Goal: Check status

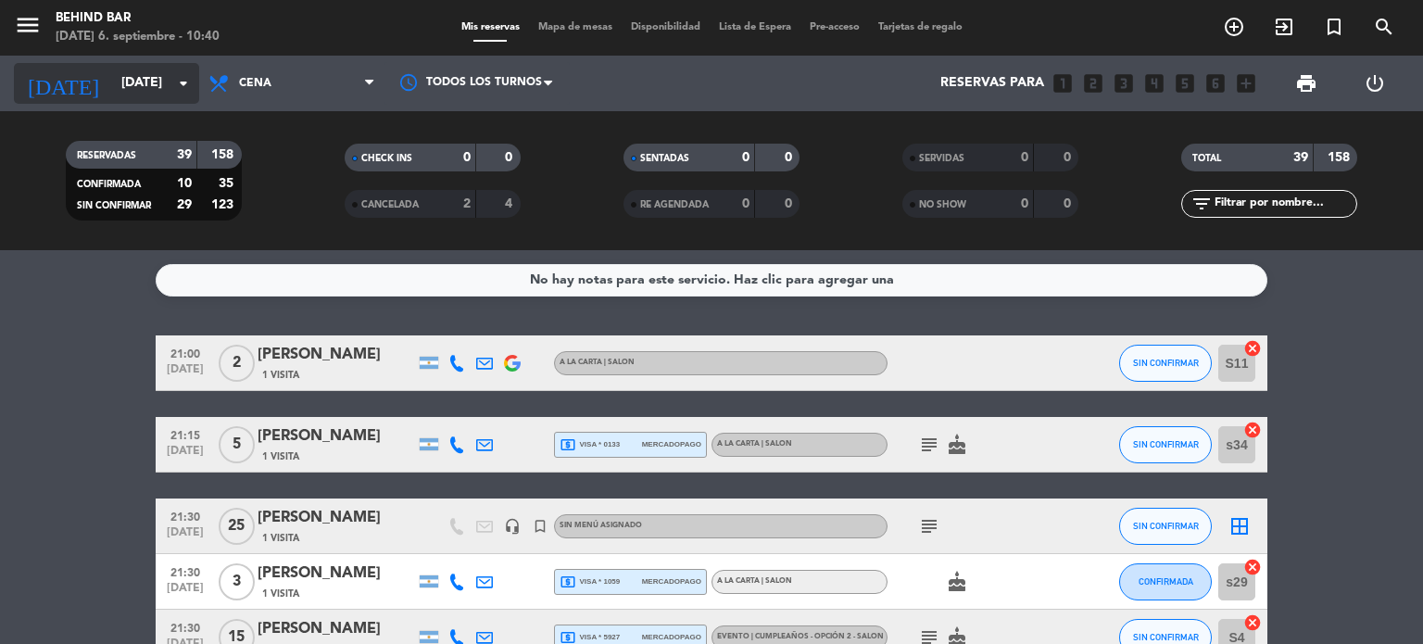
click at [170, 94] on input "[DATE]" at bounding box center [200, 83] width 176 height 33
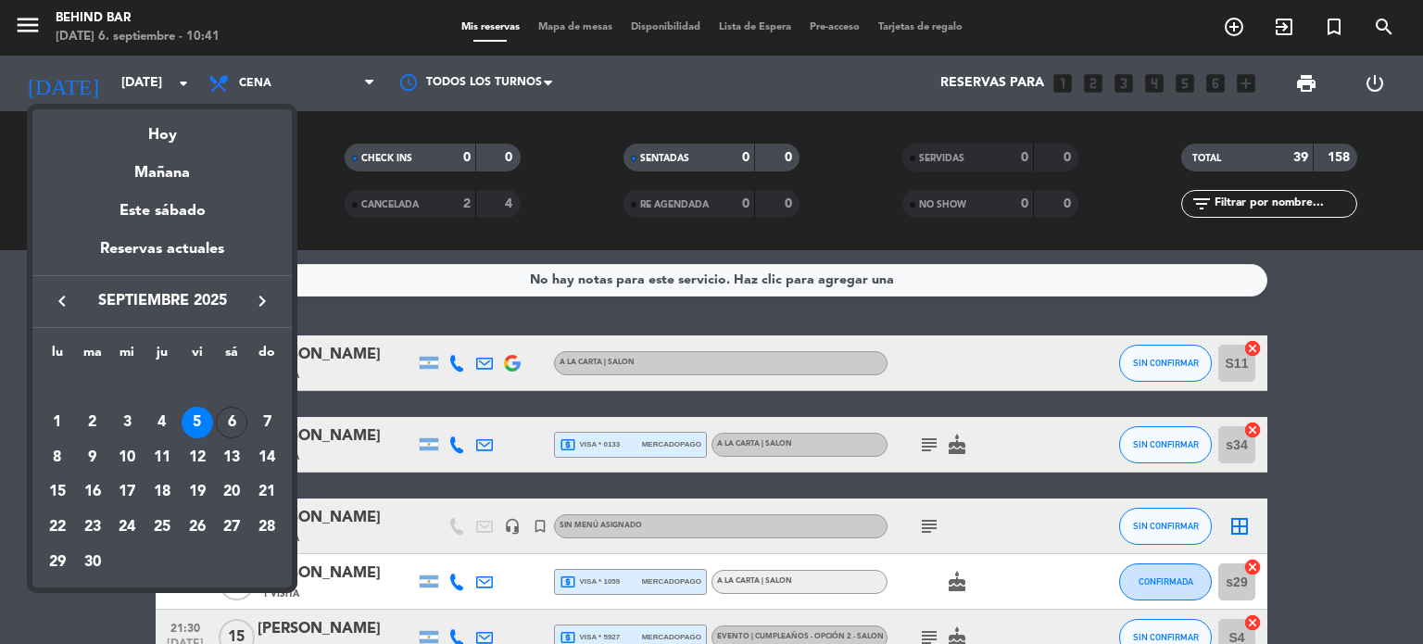
click at [222, 420] on div "6" at bounding box center [231, 422] width 31 height 31
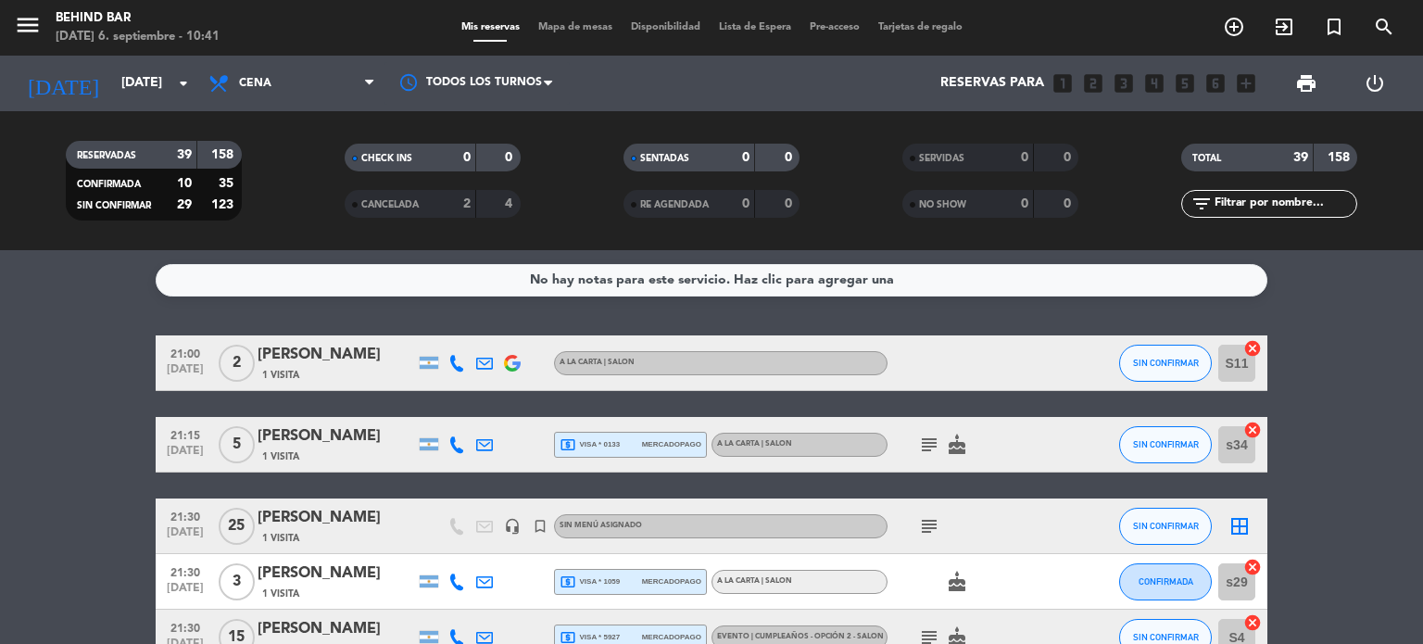
type input "[DATE]"
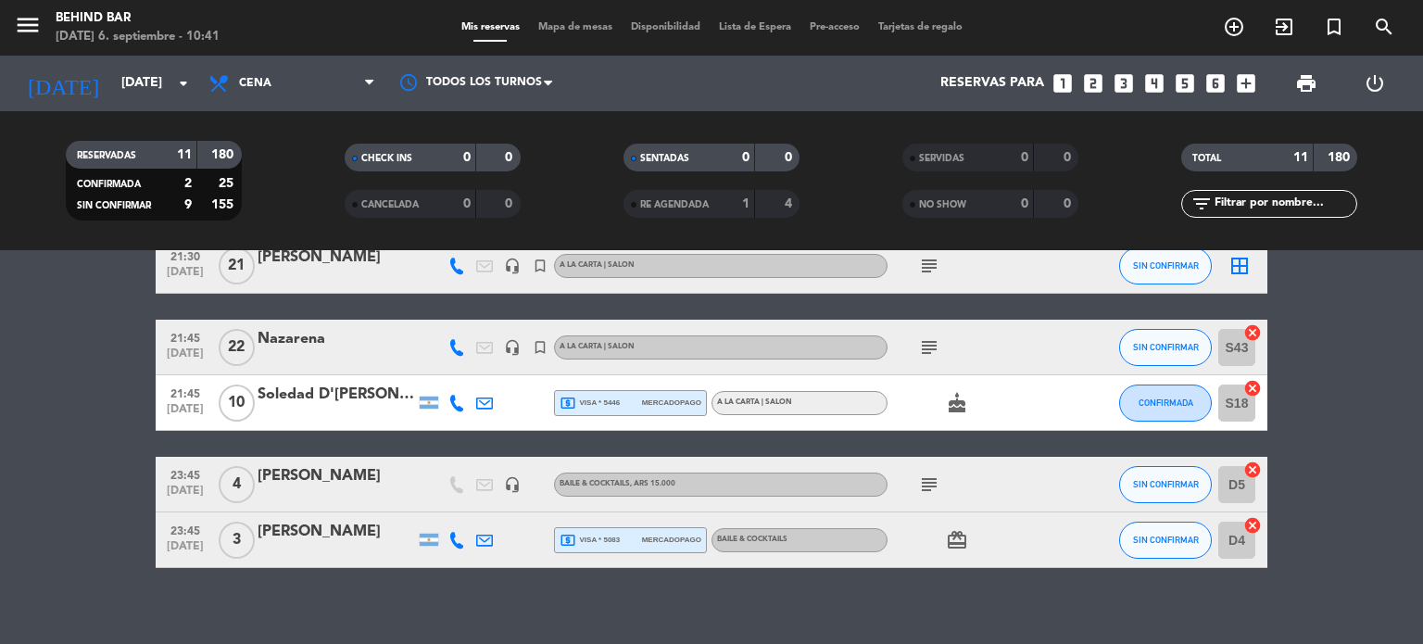
scroll to position [472, 0]
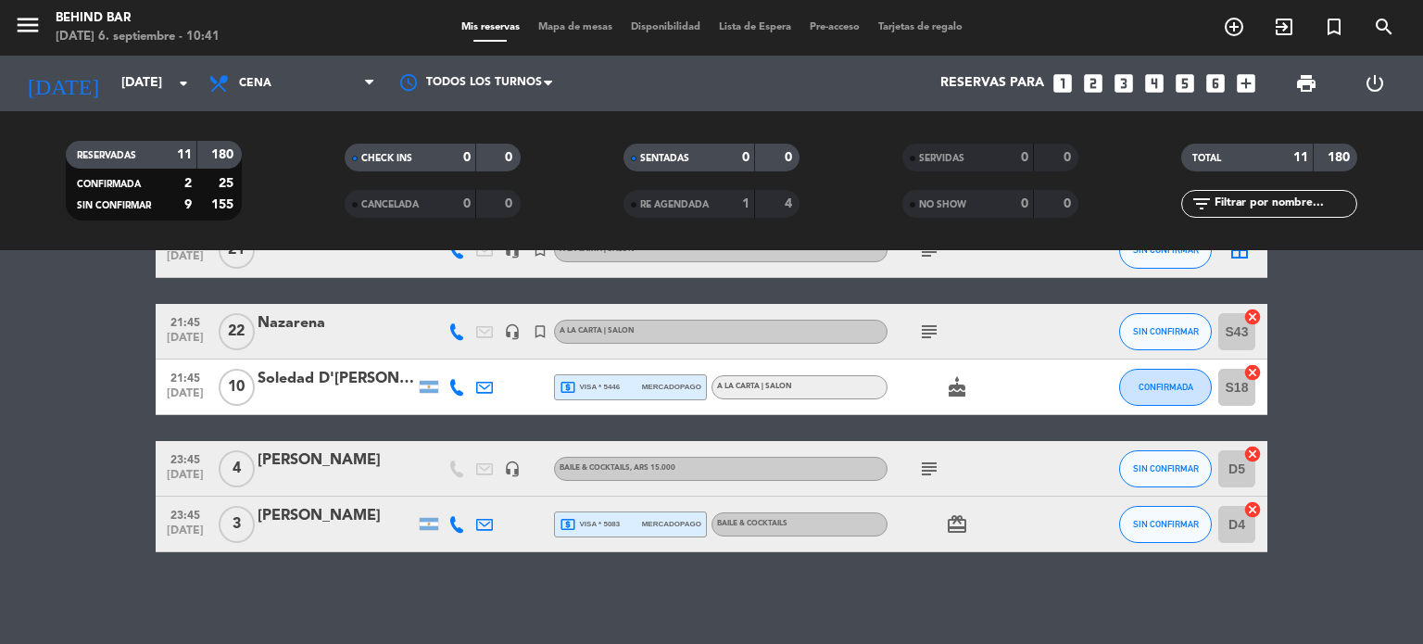
click at [689, 465] on div "BAILE & COCKTAILS , ARS 15.000" at bounding box center [720, 469] width 333 height 24
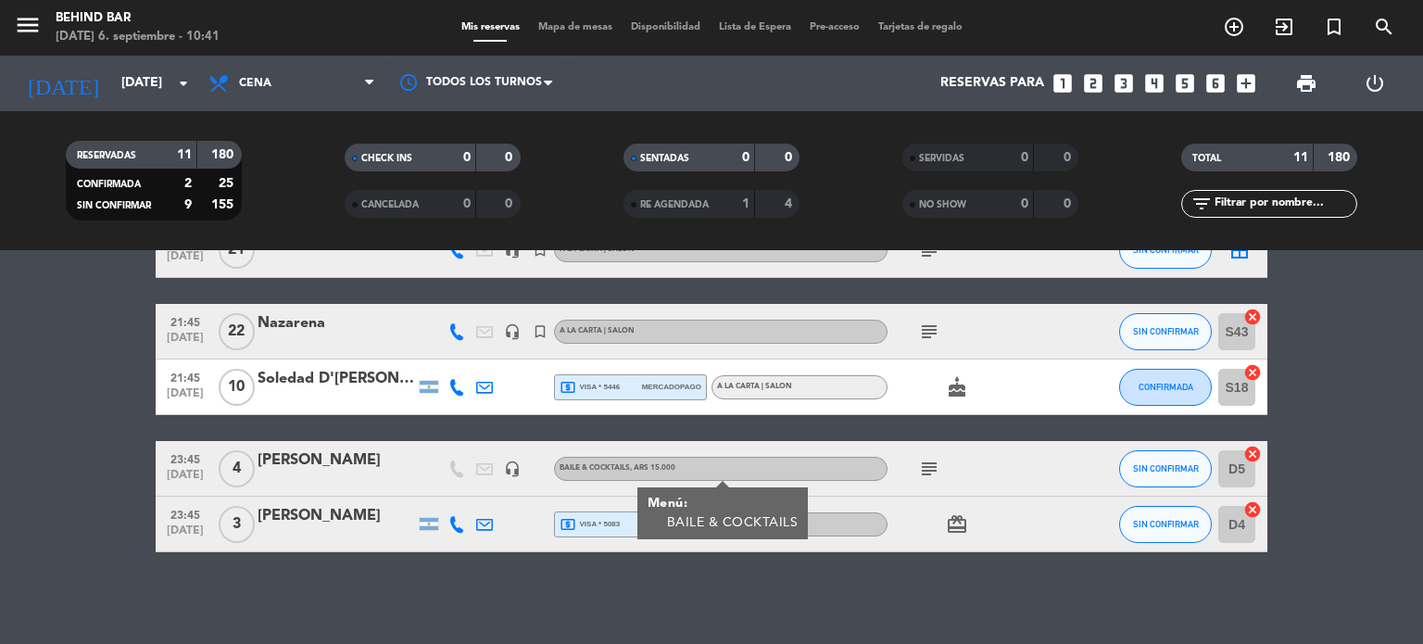
click at [923, 464] on icon "subject" at bounding box center [929, 469] width 22 height 22
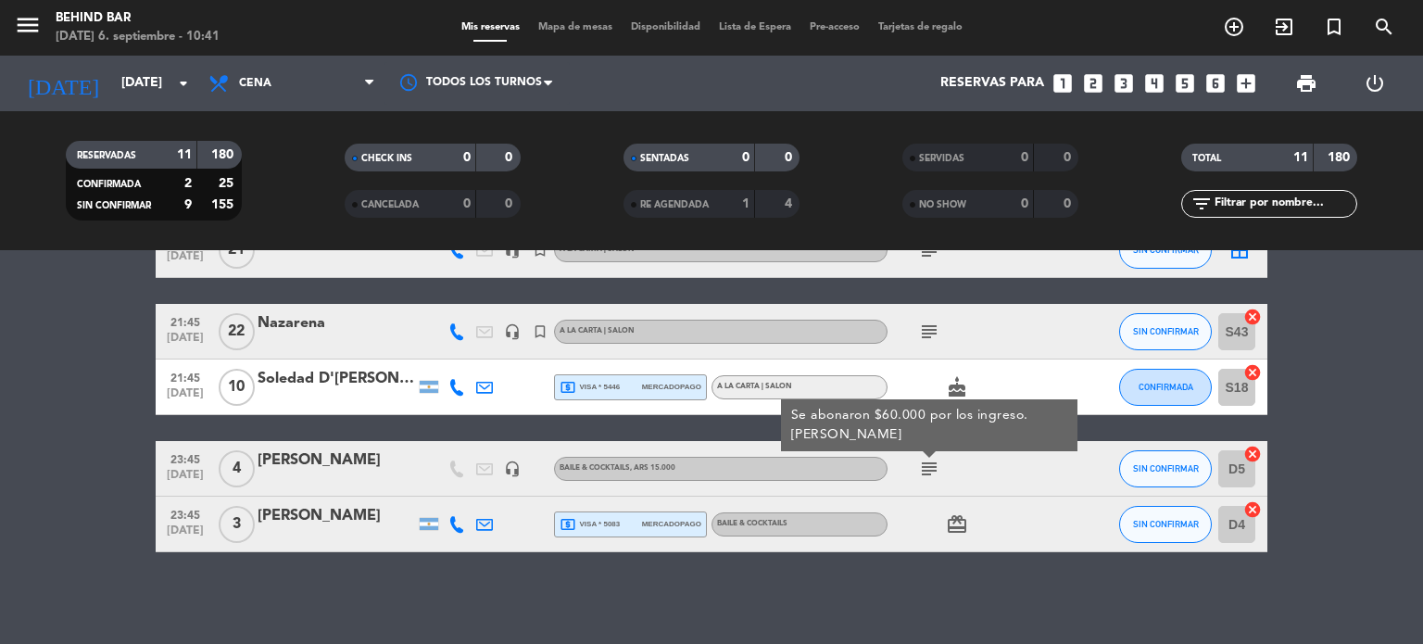
click at [76, 512] on bookings-row "21:00 [DATE] [PERSON_NAME] headset_mic turned_in_not Sin menú asignado SIN CONF…" at bounding box center [711, 207] width 1423 height 689
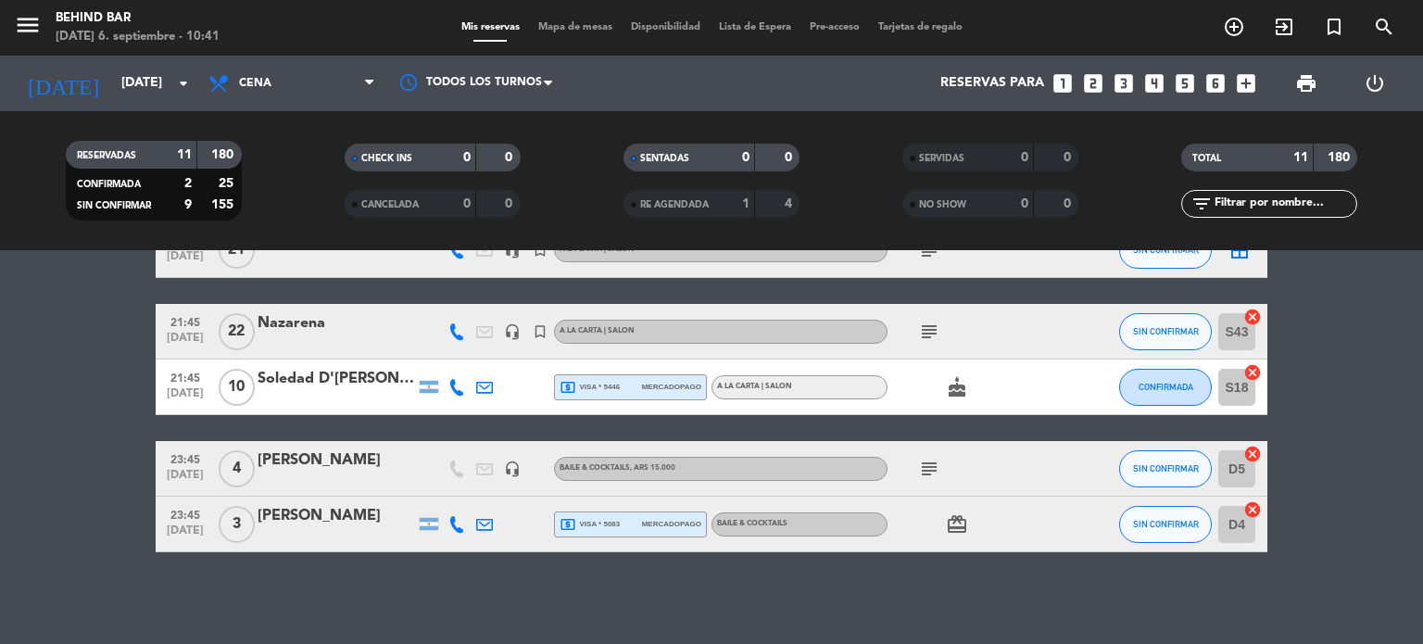
click at [353, 515] on div "[PERSON_NAME]" at bounding box center [335, 516] width 157 height 24
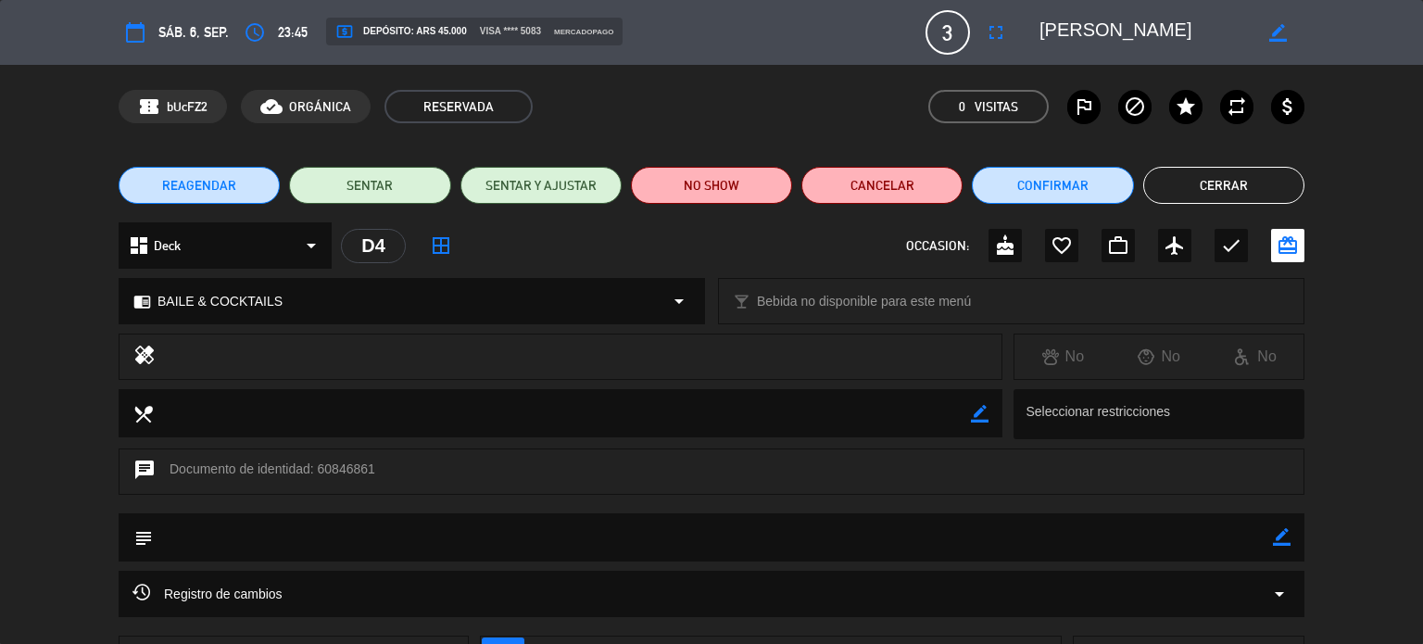
drag, startPoint x: 1178, startPoint y: 32, endPoint x: 1041, endPoint y: 40, distance: 137.3
click at [1041, 40] on textarea at bounding box center [1145, 32] width 212 height 33
click at [1271, 186] on button "Cerrar" at bounding box center [1223, 185] width 161 height 37
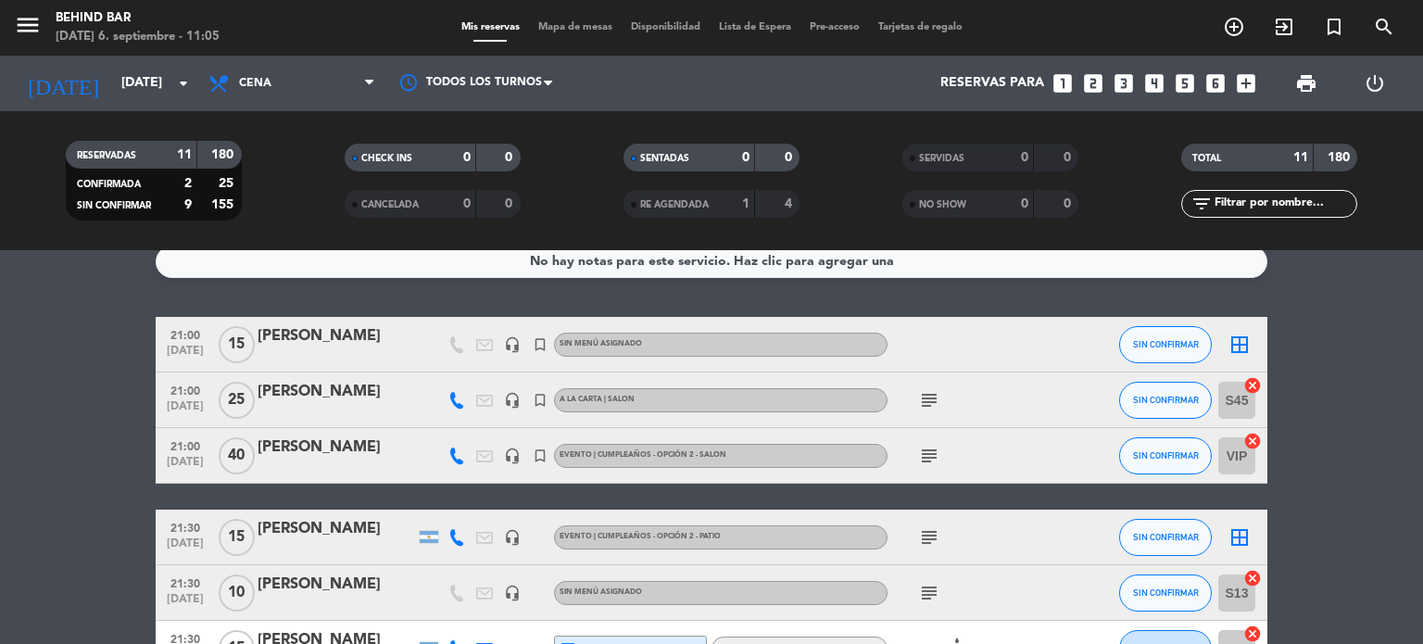
scroll to position [10, 0]
